Goal: Information Seeking & Learning: Learn about a topic

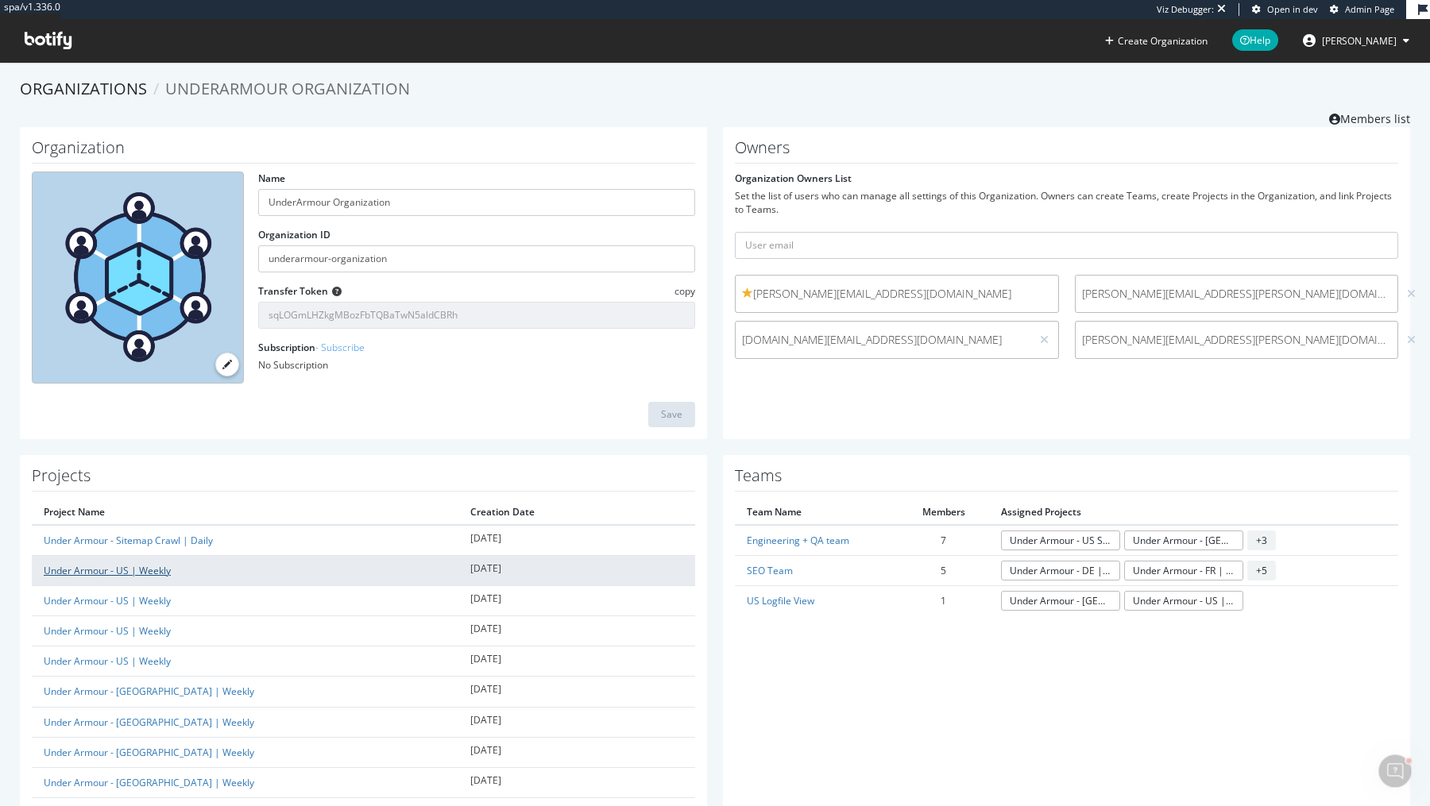
click at [157, 572] on link "Under Armour - US | Weekly" at bounding box center [107, 571] width 127 height 14
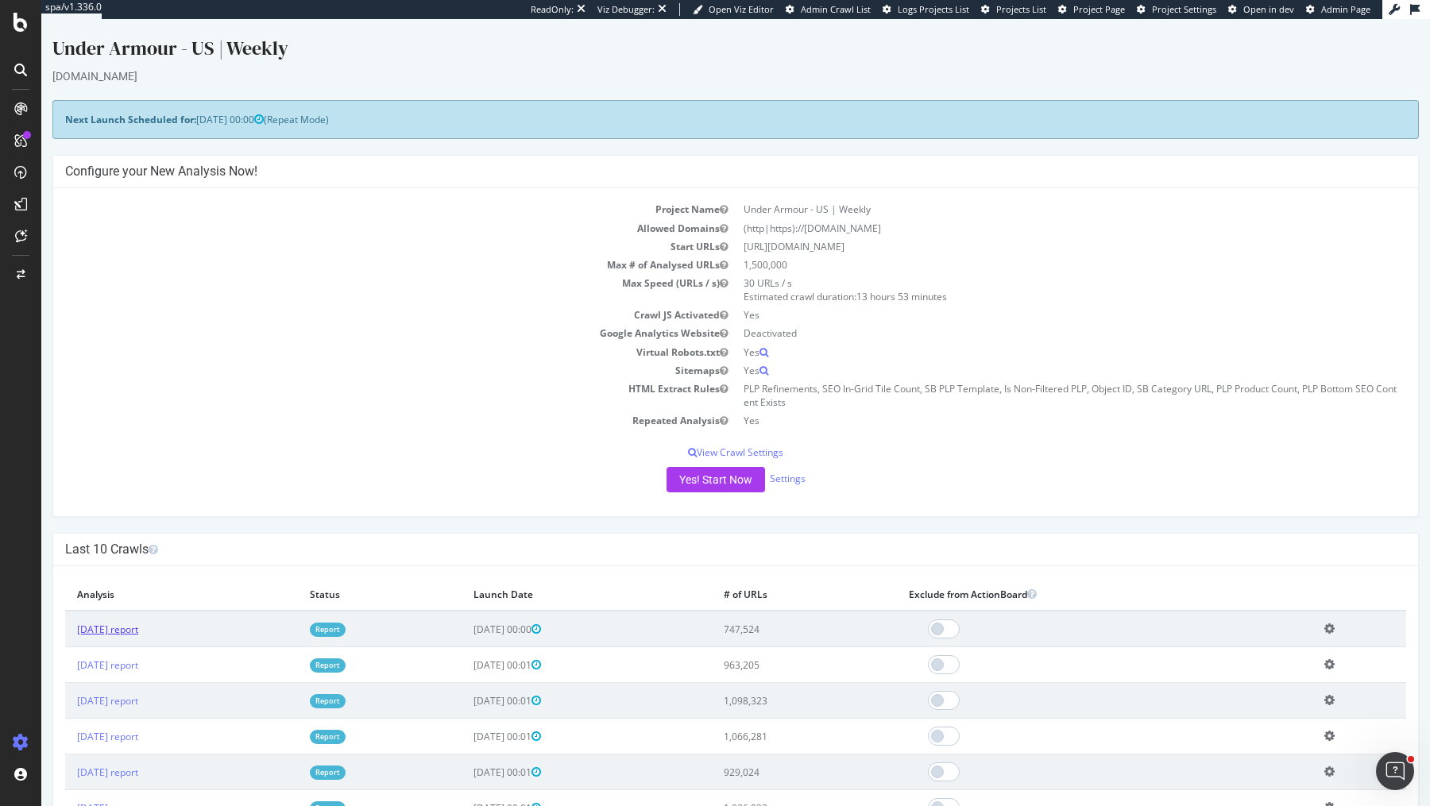
click at [134, 625] on link "[DATE] report" at bounding box center [107, 630] width 61 height 14
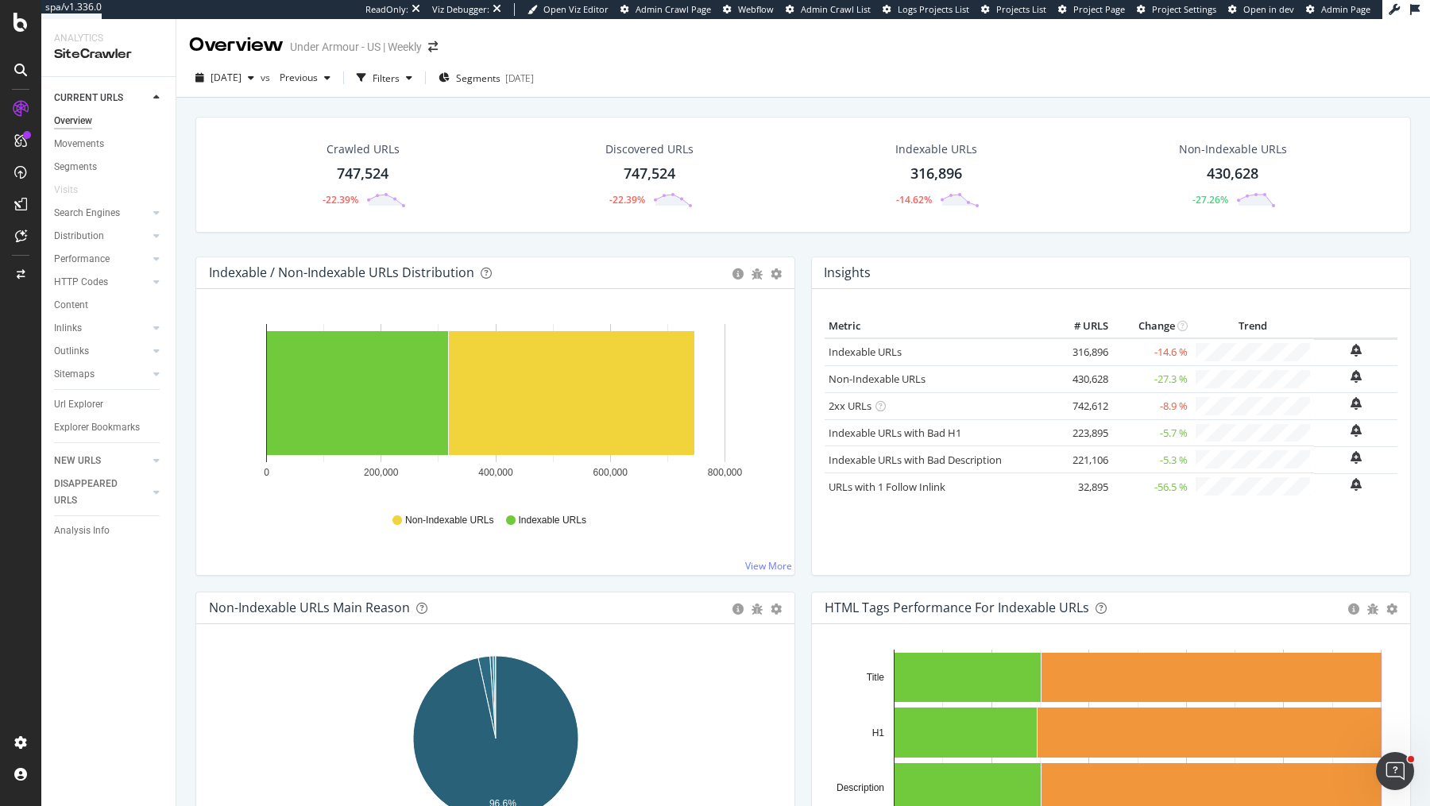
click at [182, 237] on div "Crawled URLs 747,524 -22.39% Discovered URLs 747,524 -22.39% Indexable URLs 316…" at bounding box center [803, 491] width 1254 height 787
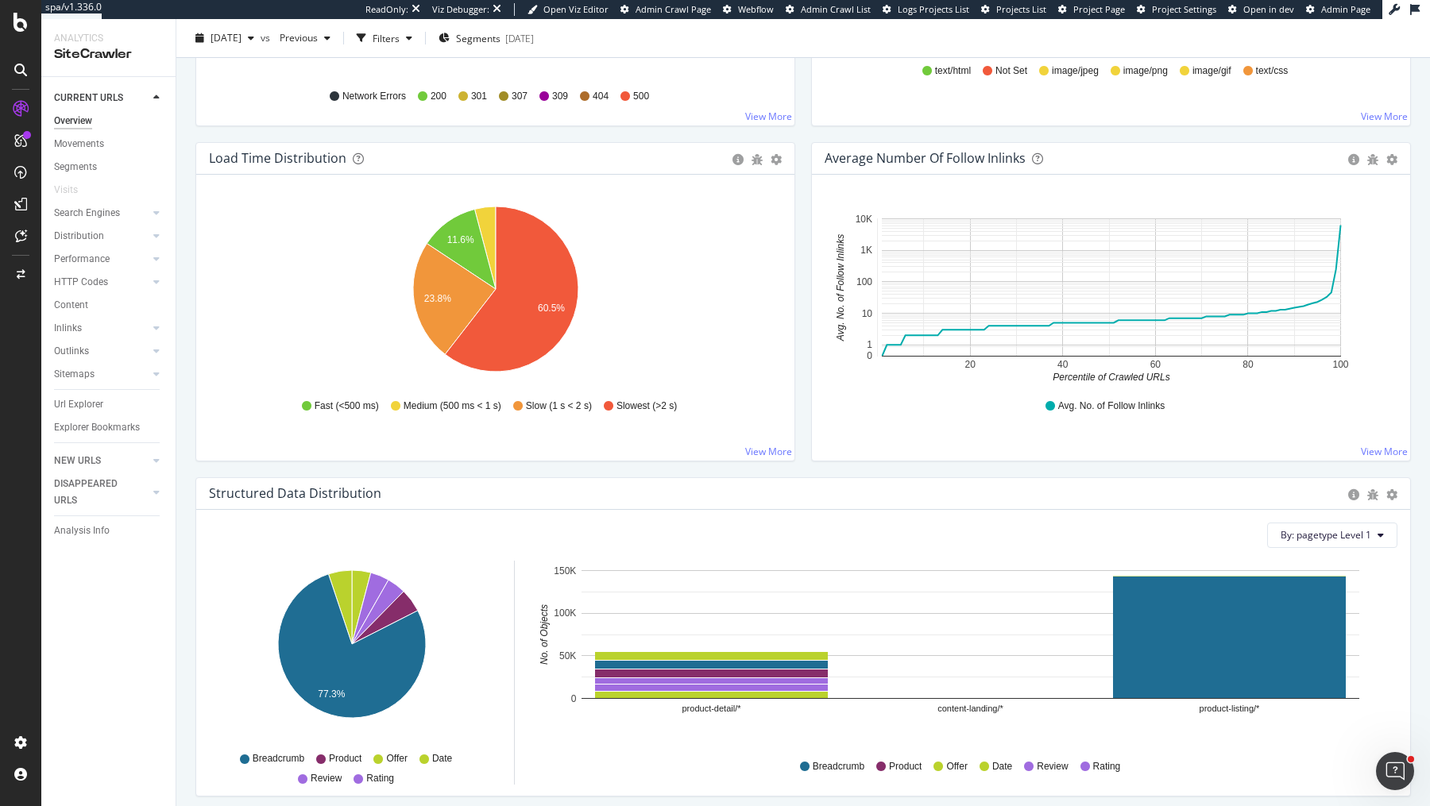
scroll to position [1140, 0]
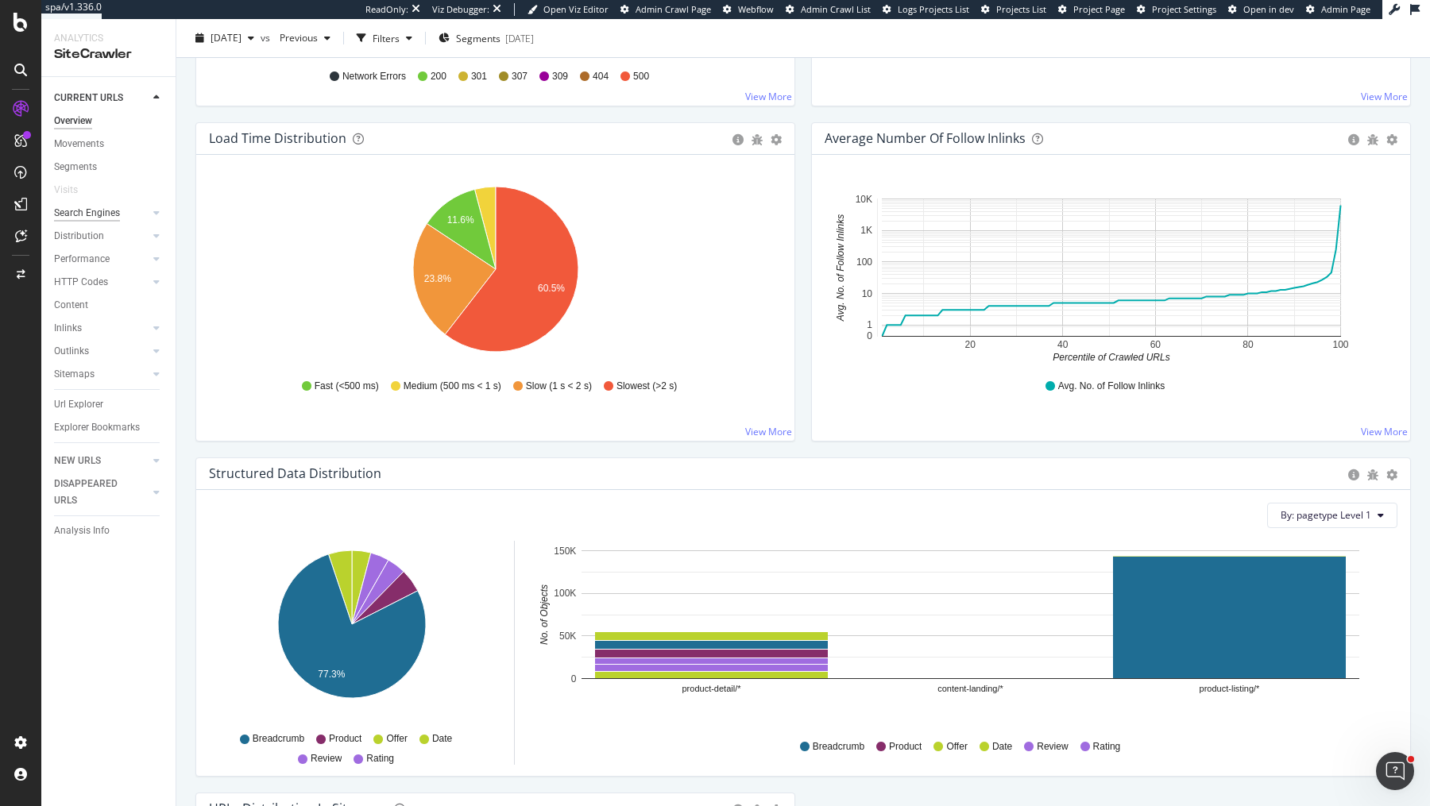
click at [116, 217] on div "Search Engines" at bounding box center [87, 213] width 66 height 17
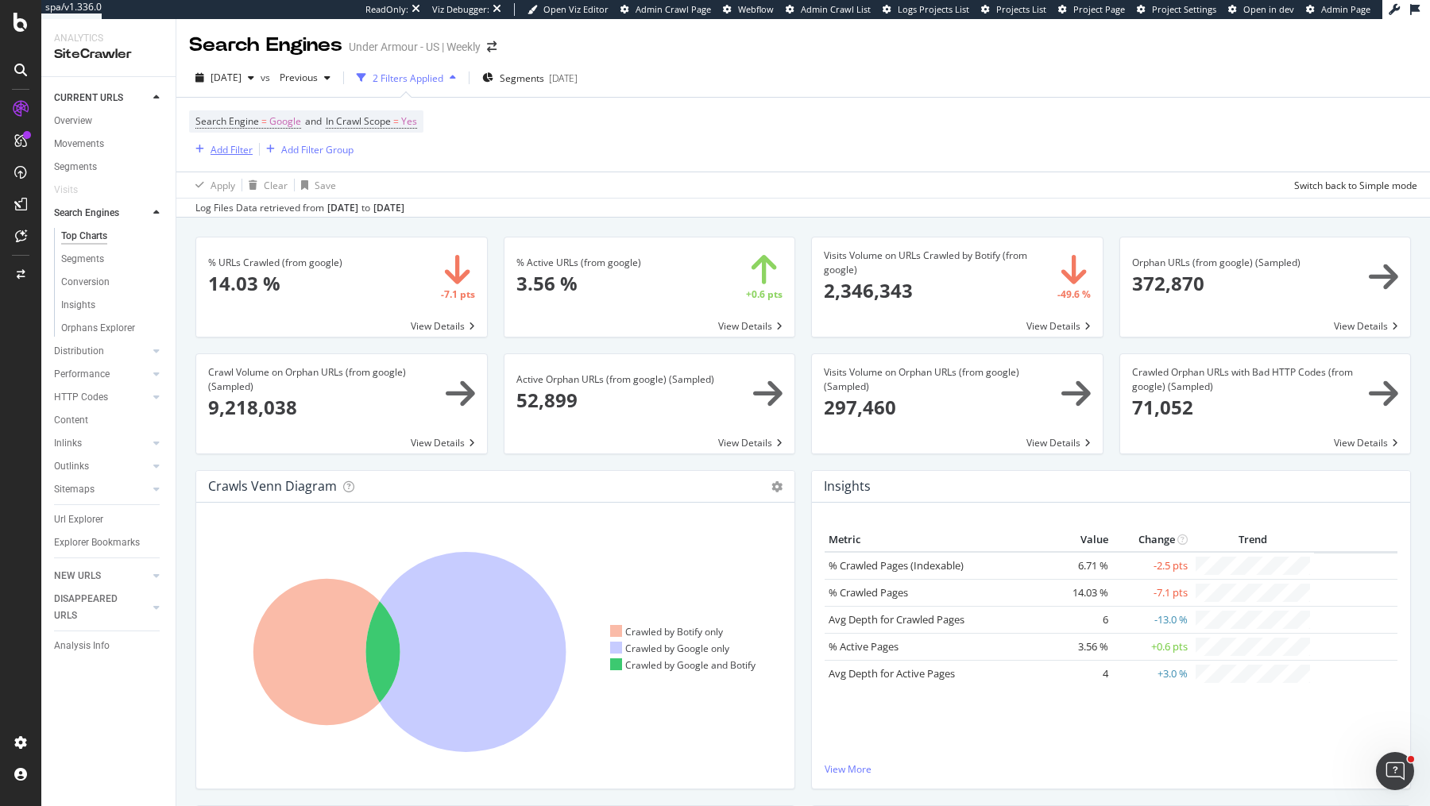
click at [237, 147] on div "Add Filter" at bounding box center [232, 150] width 42 height 14
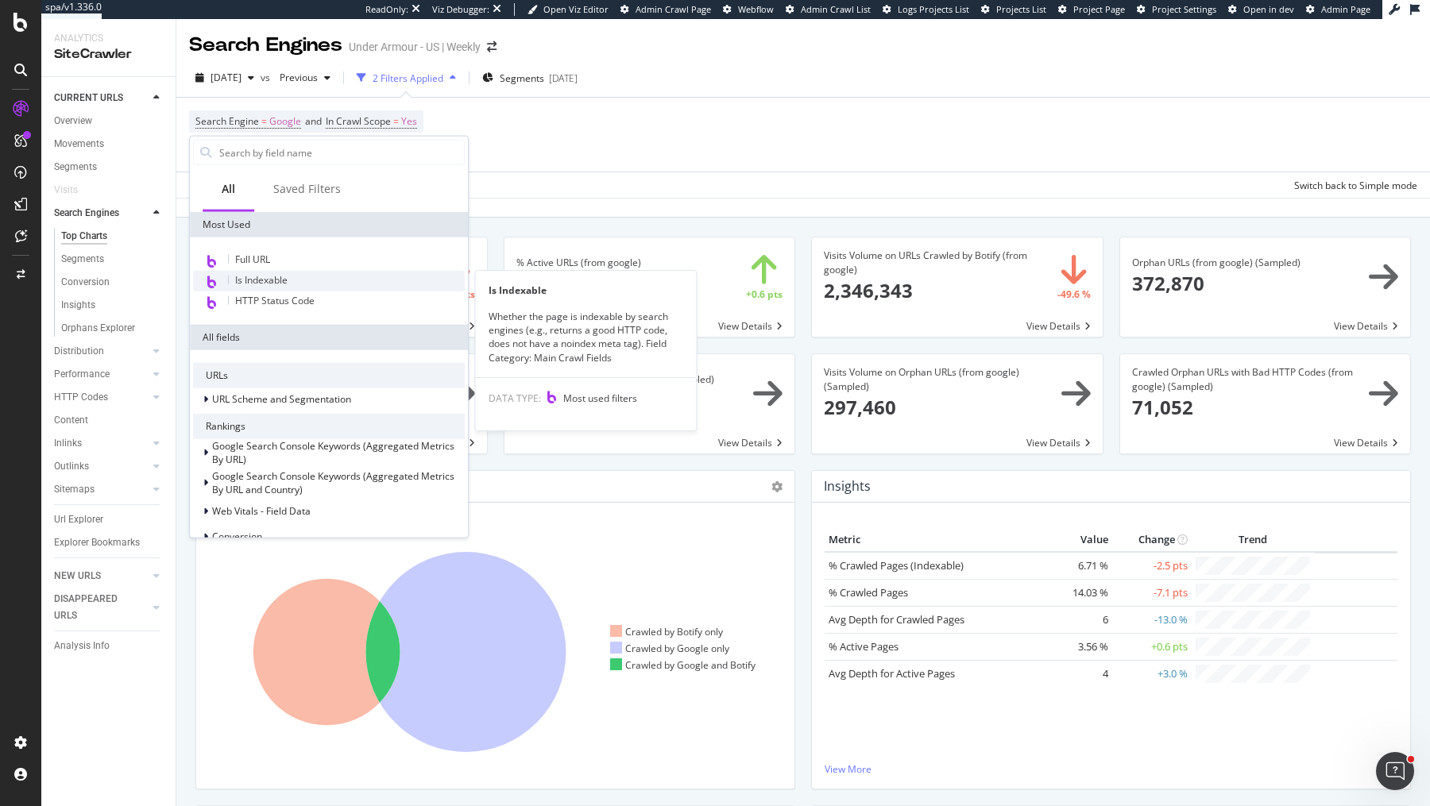
click at [264, 280] on span "Is Indexable" at bounding box center [261, 280] width 52 height 14
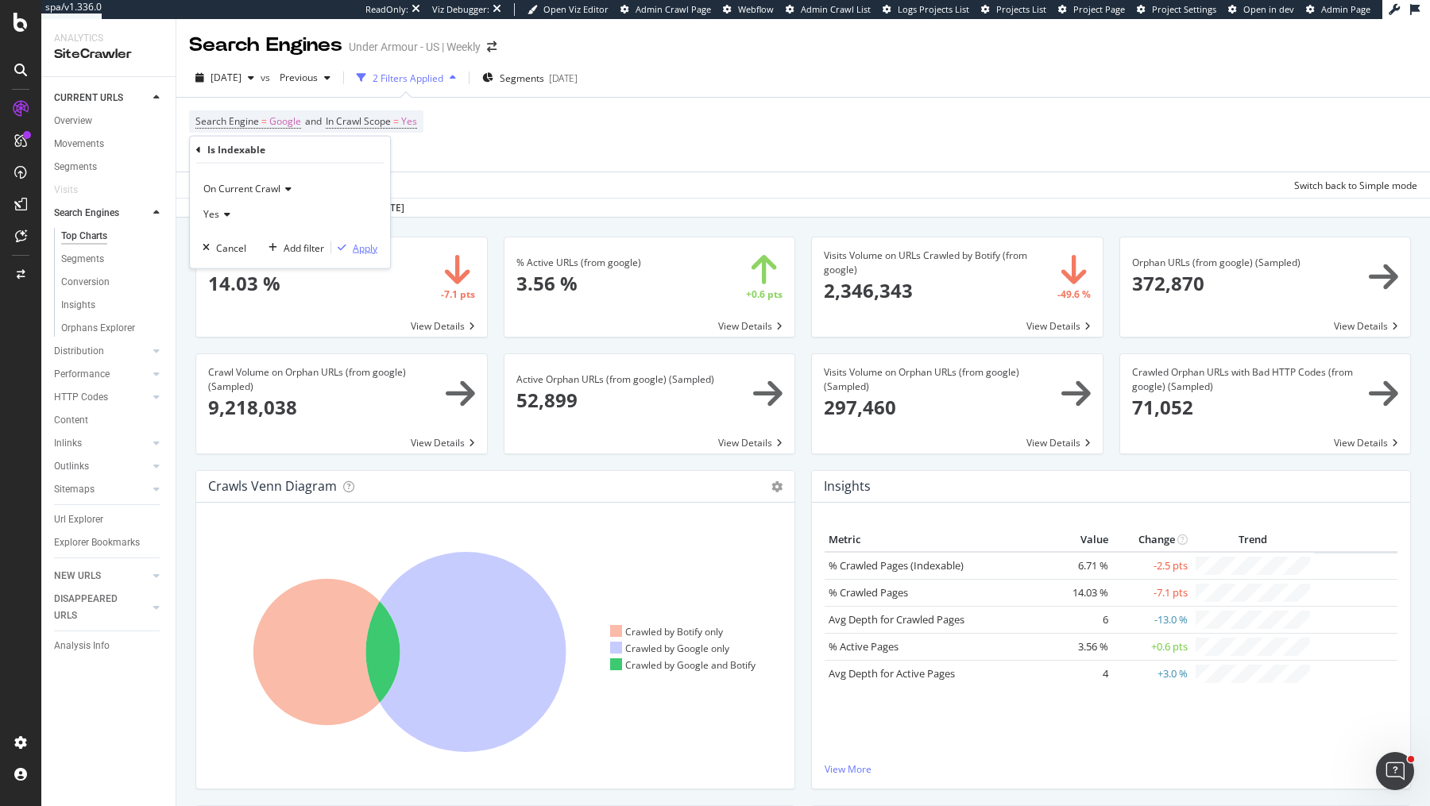
click at [357, 246] on div "Apply" at bounding box center [365, 248] width 25 height 14
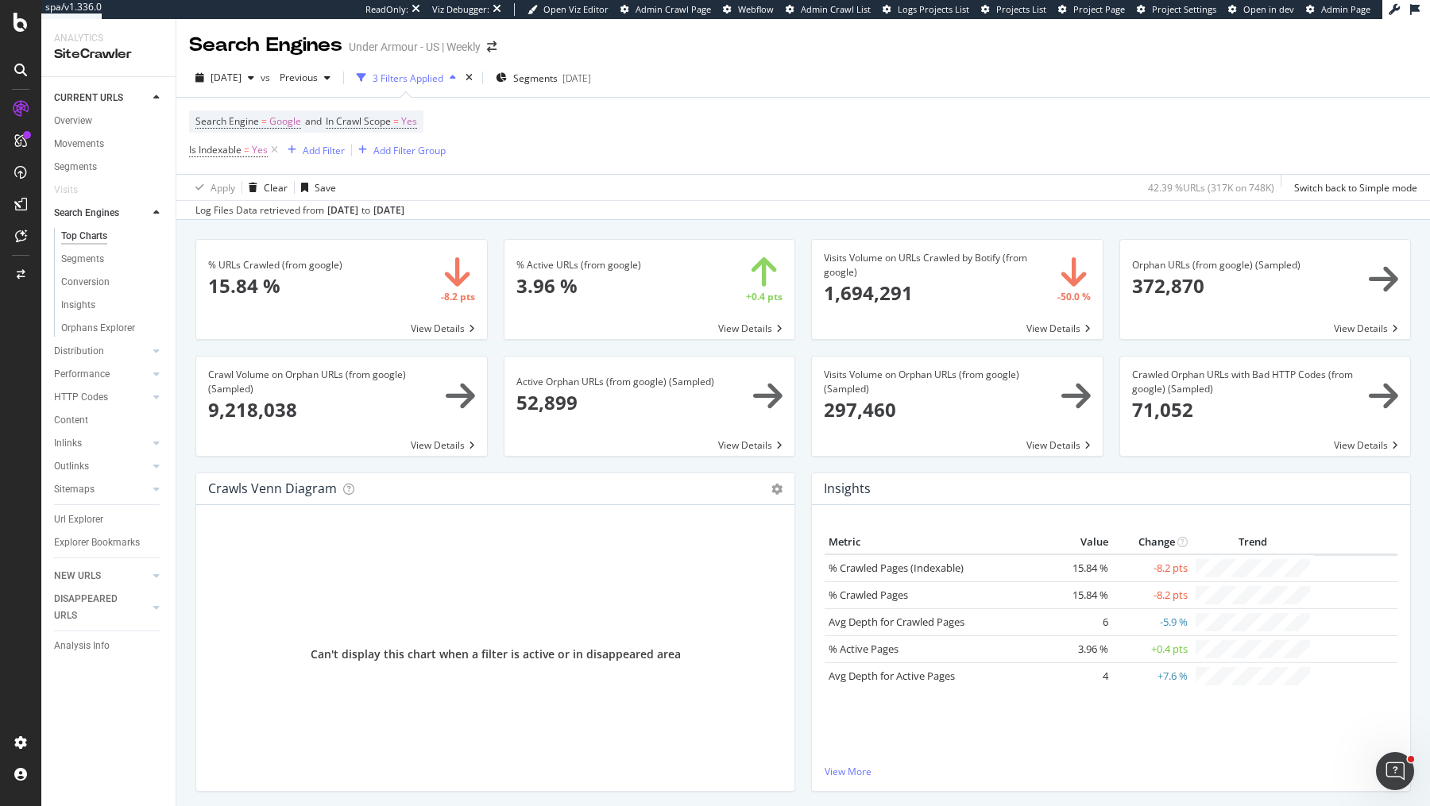
click at [799, 240] on div "% Active URLs (from google) × Close Chart search-engines-google-main-metric-act…" at bounding box center [650, 297] width 308 height 117
drag, startPoint x: 526, startPoint y: 213, endPoint x: 185, endPoint y: 51, distance: 377.4
click at [185, 51] on div "Search Engines Under Armour - US | Weekly 2025 Aug. 14th vs Previous 3 Filters …" at bounding box center [803, 412] width 1254 height 787
click at [185, 51] on div "Search Engines Under Armour - US | Weekly" at bounding box center [803, 39] width 1254 height 40
drag, startPoint x: 185, startPoint y: 51, endPoint x: 185, endPoint y: 60, distance: 9.5
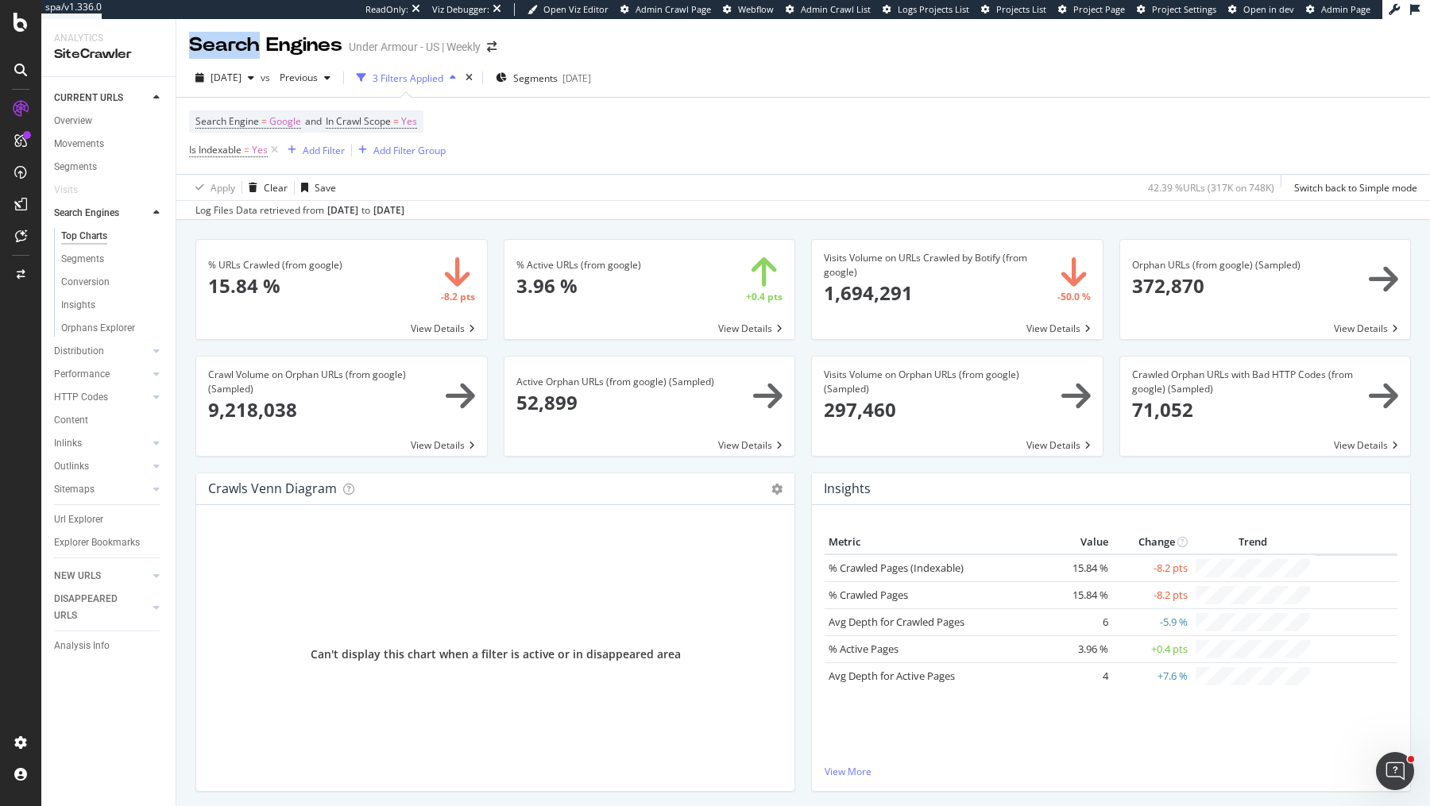
click at [185, 60] on div "Search Engines Under Armour - US | Weekly 2025 Aug. 14th vs Previous 3 Filters …" at bounding box center [803, 412] width 1254 height 787
click at [91, 375] on div "Performance" at bounding box center [82, 374] width 56 height 17
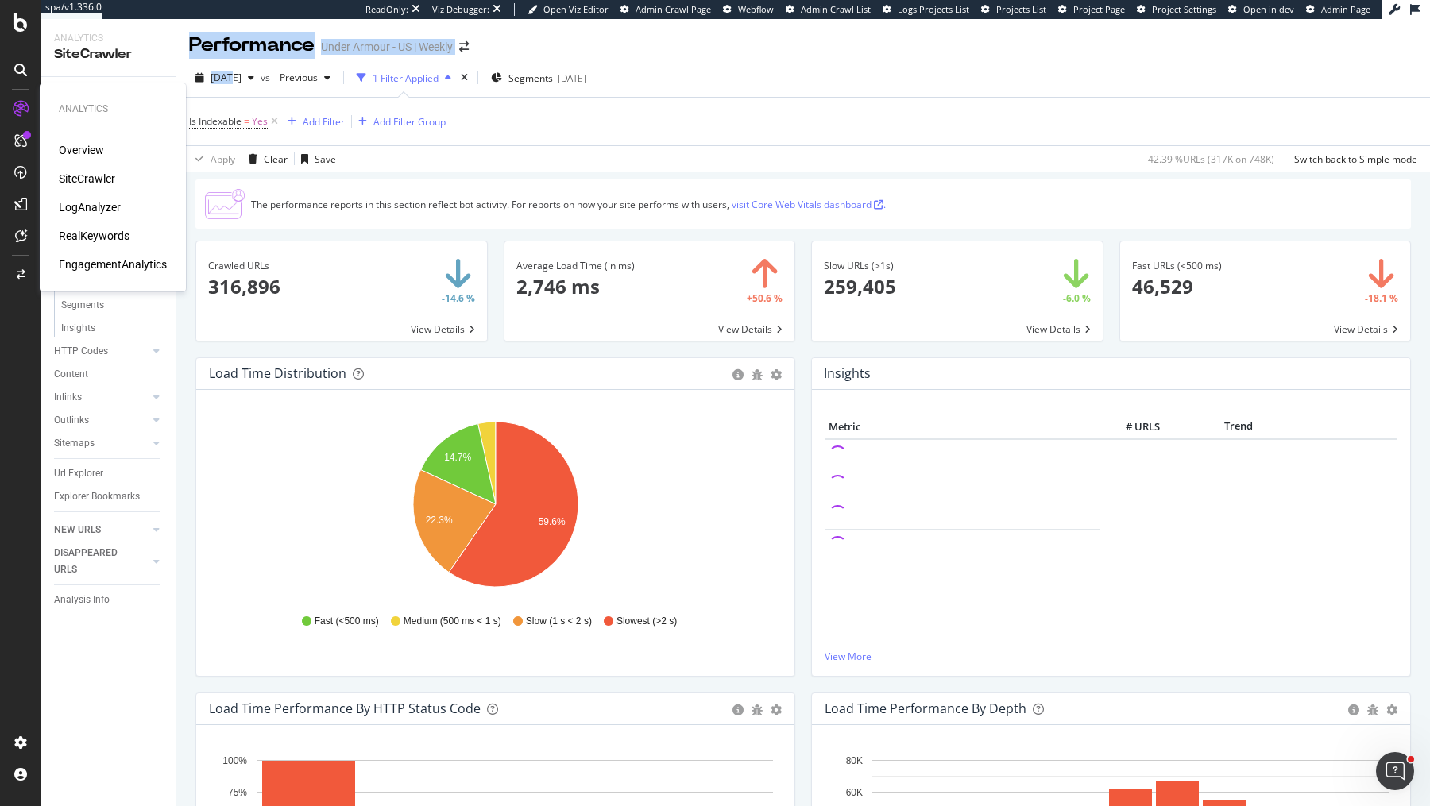
click at [114, 205] on div "LogAnalyzer" at bounding box center [90, 207] width 62 height 16
